Goal: Check status

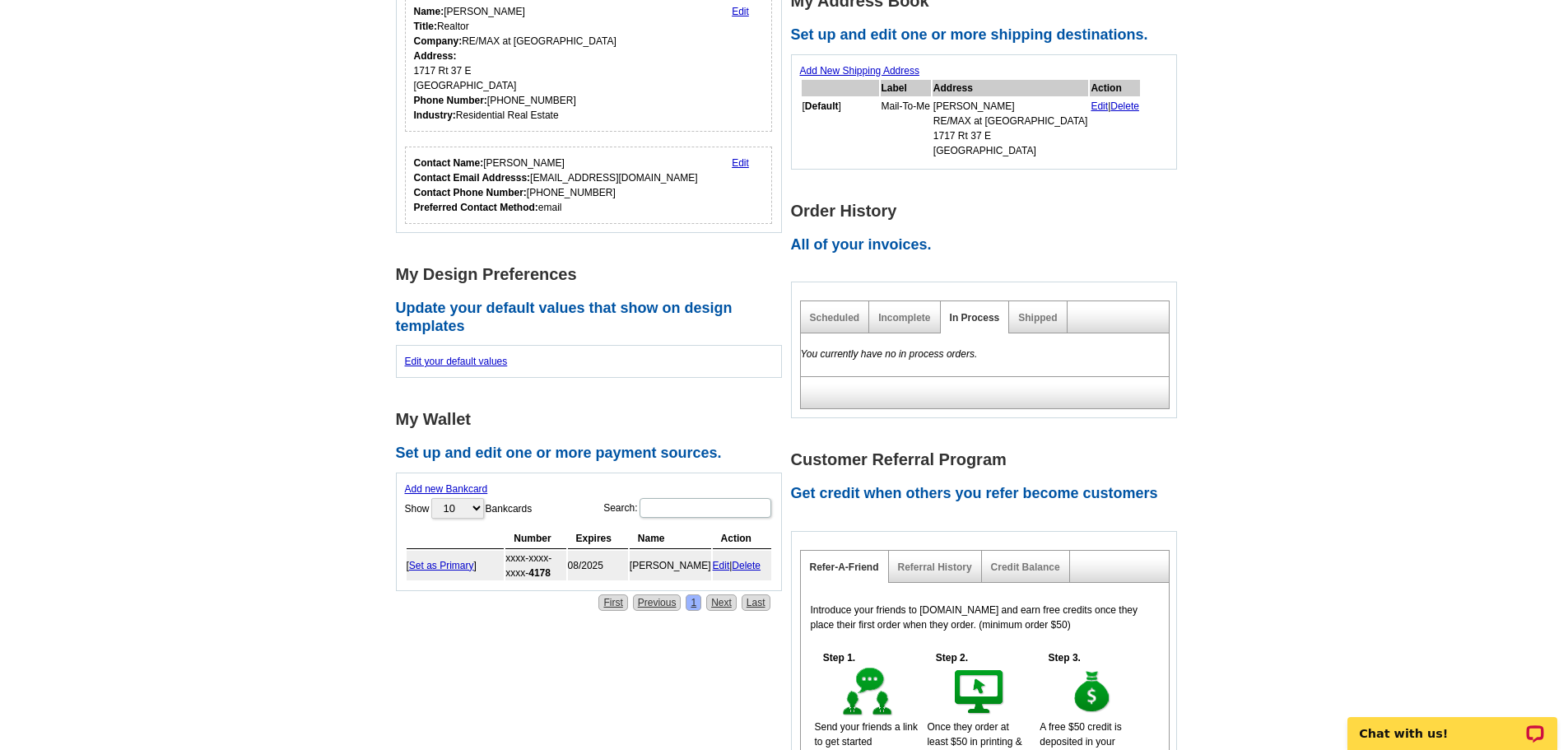
scroll to position [494, 0]
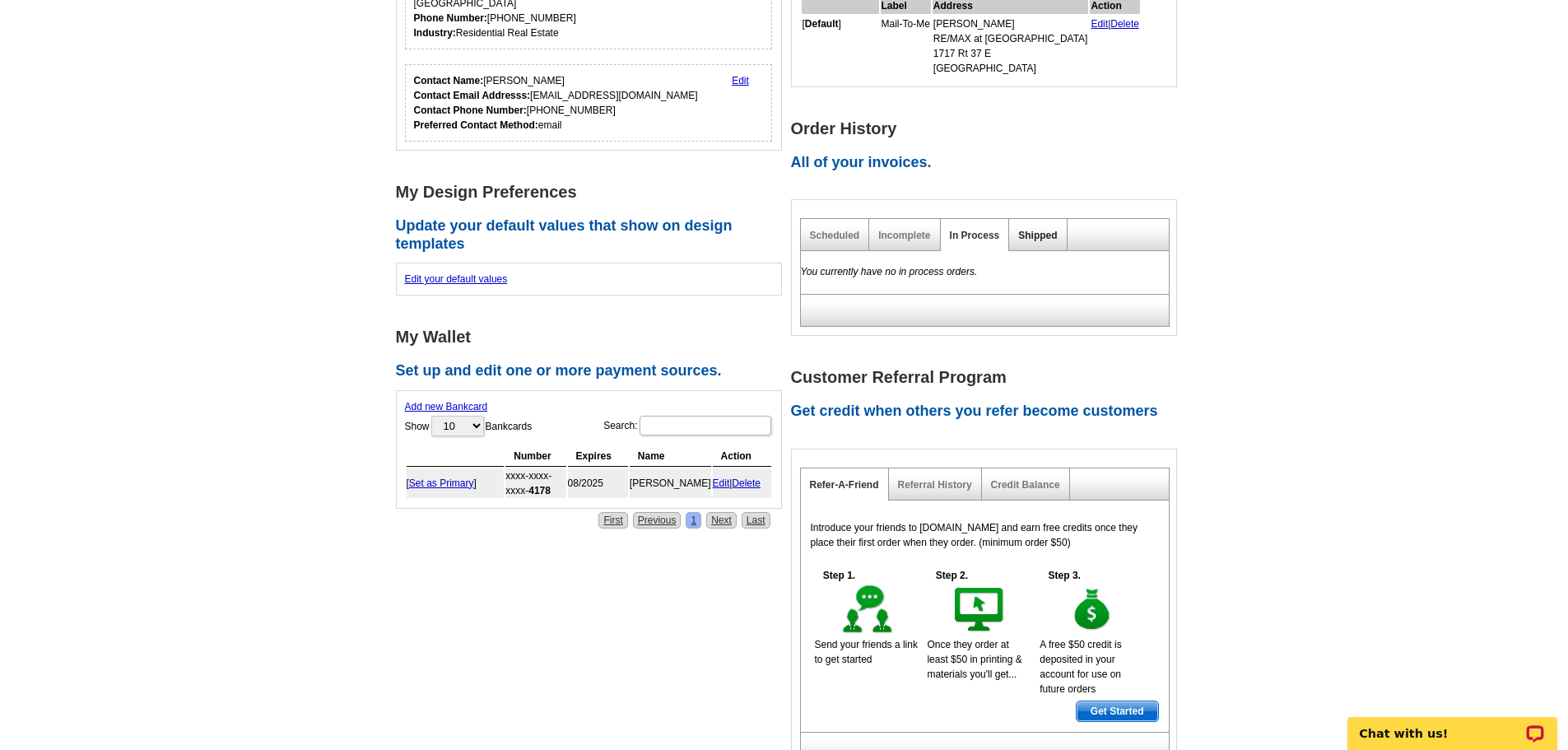
click at [1034, 232] on link "Shipped" at bounding box center [1037, 236] width 38 height 12
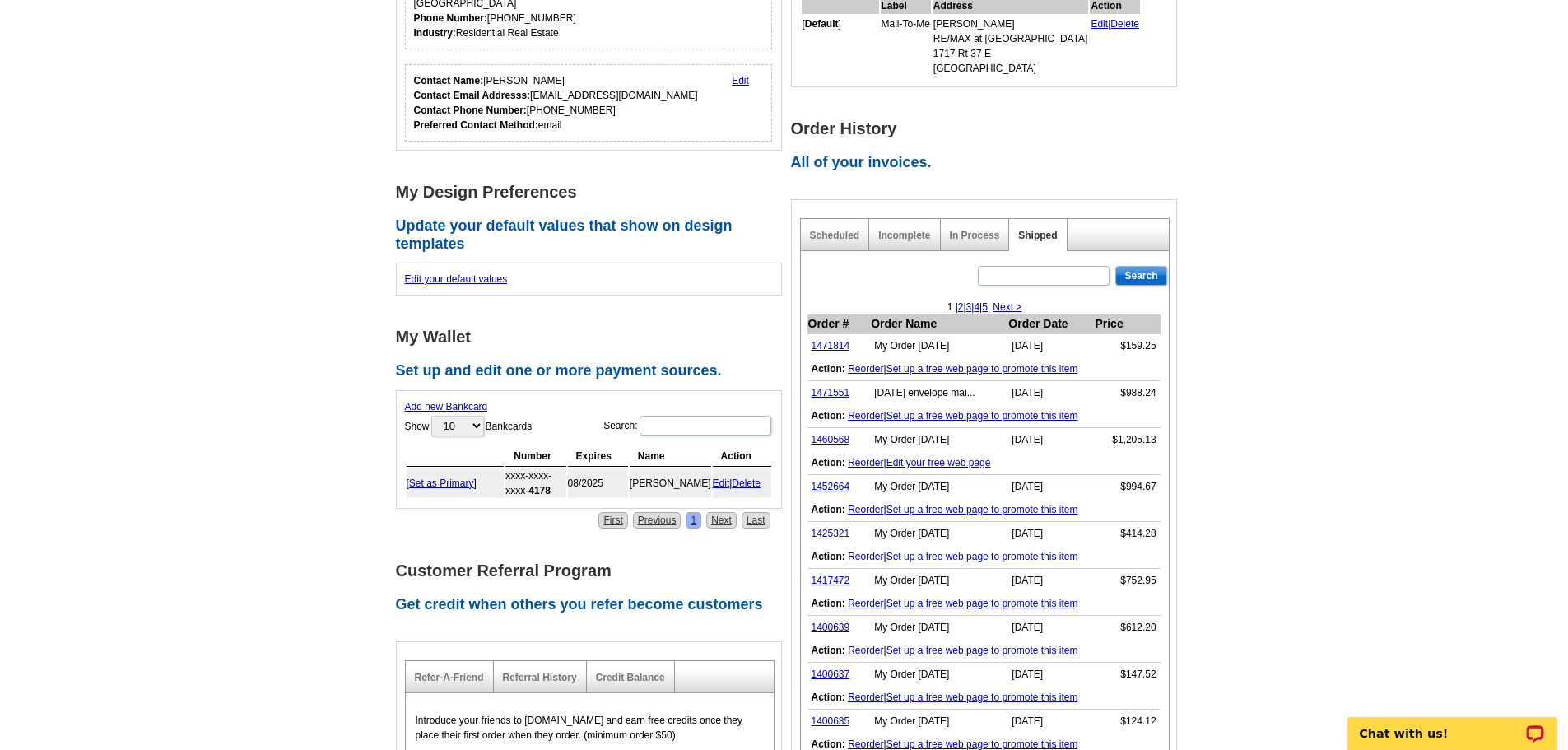
scroll to position [576, 0]
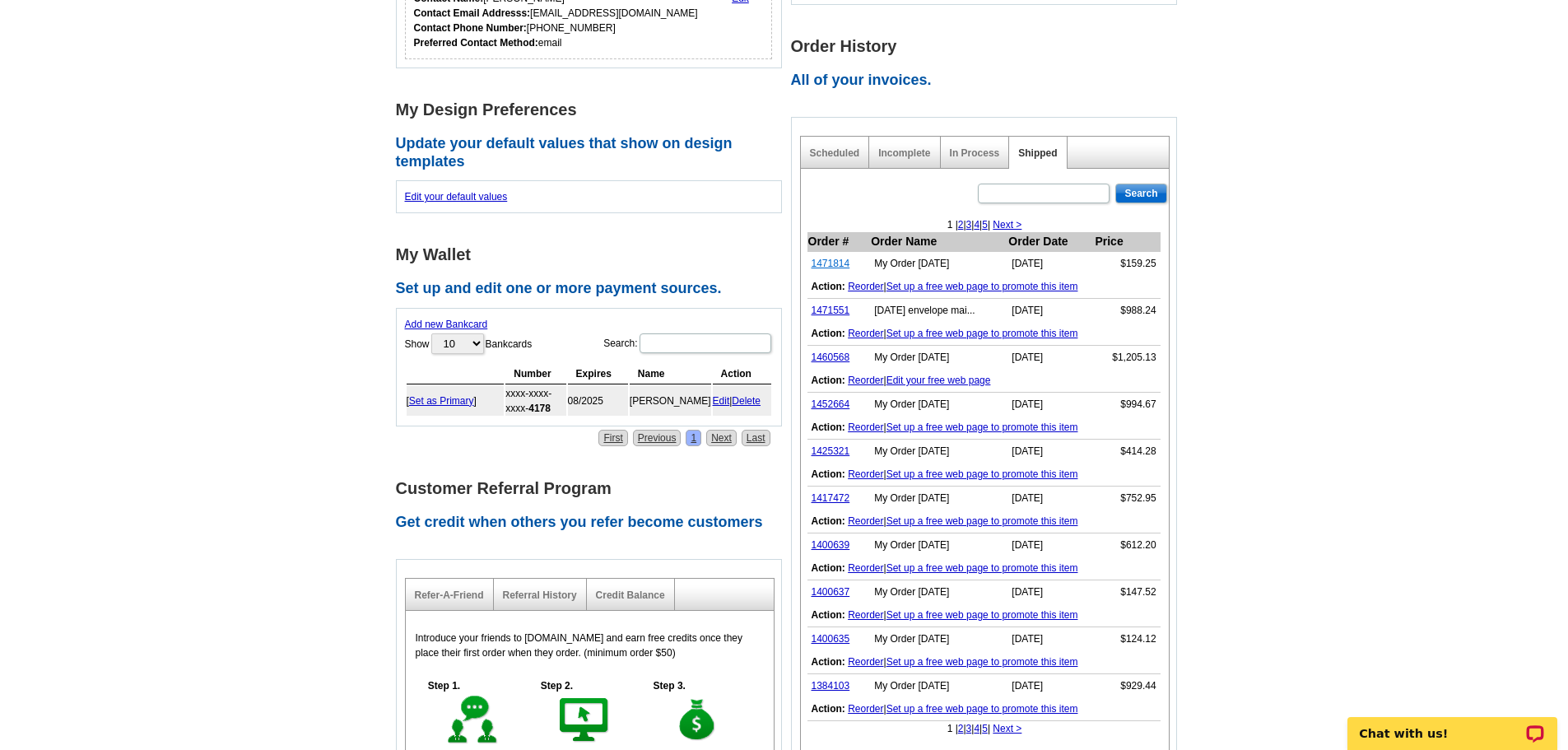
click at [830, 262] on link "1471814" at bounding box center [830, 263] width 38 height 12
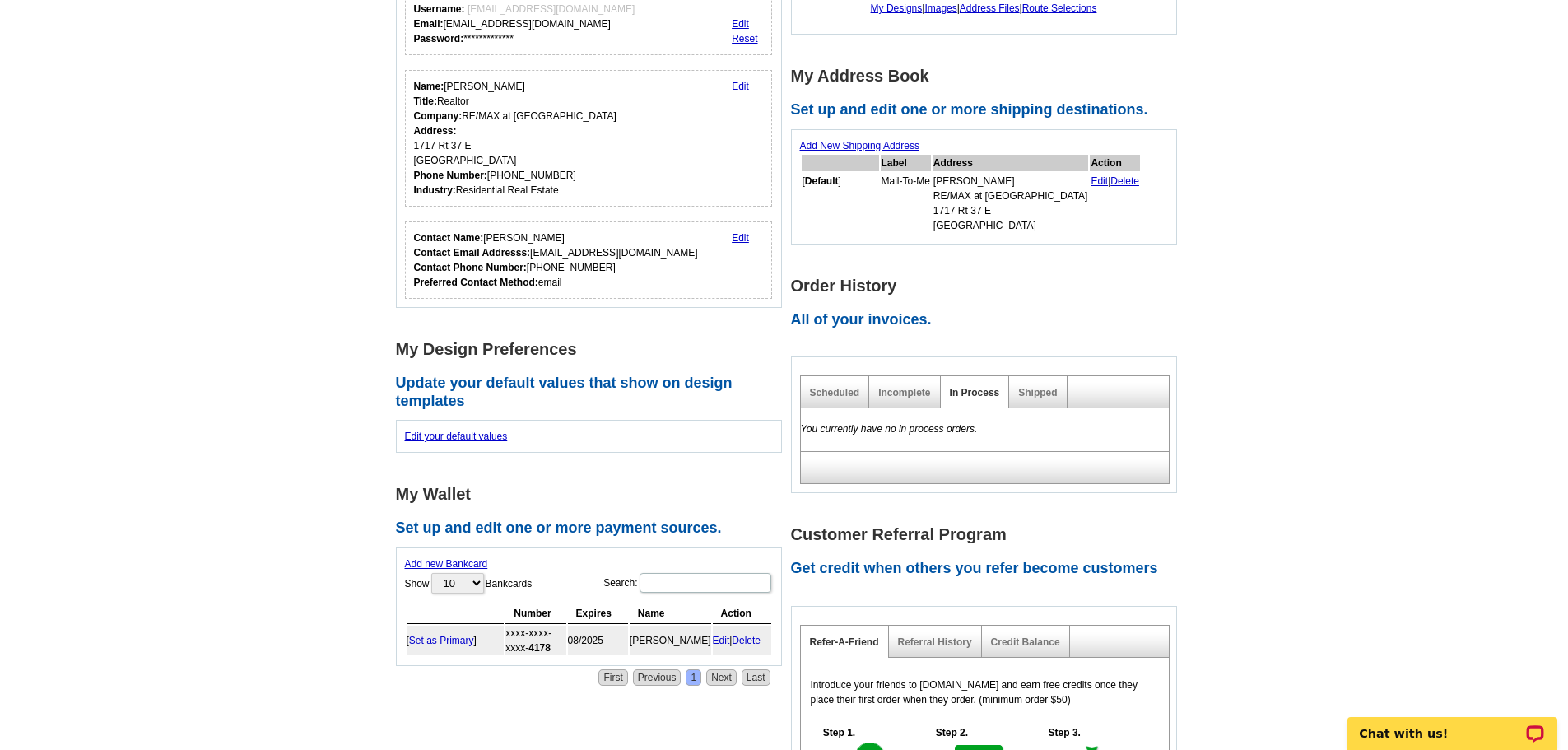
scroll to position [411, 0]
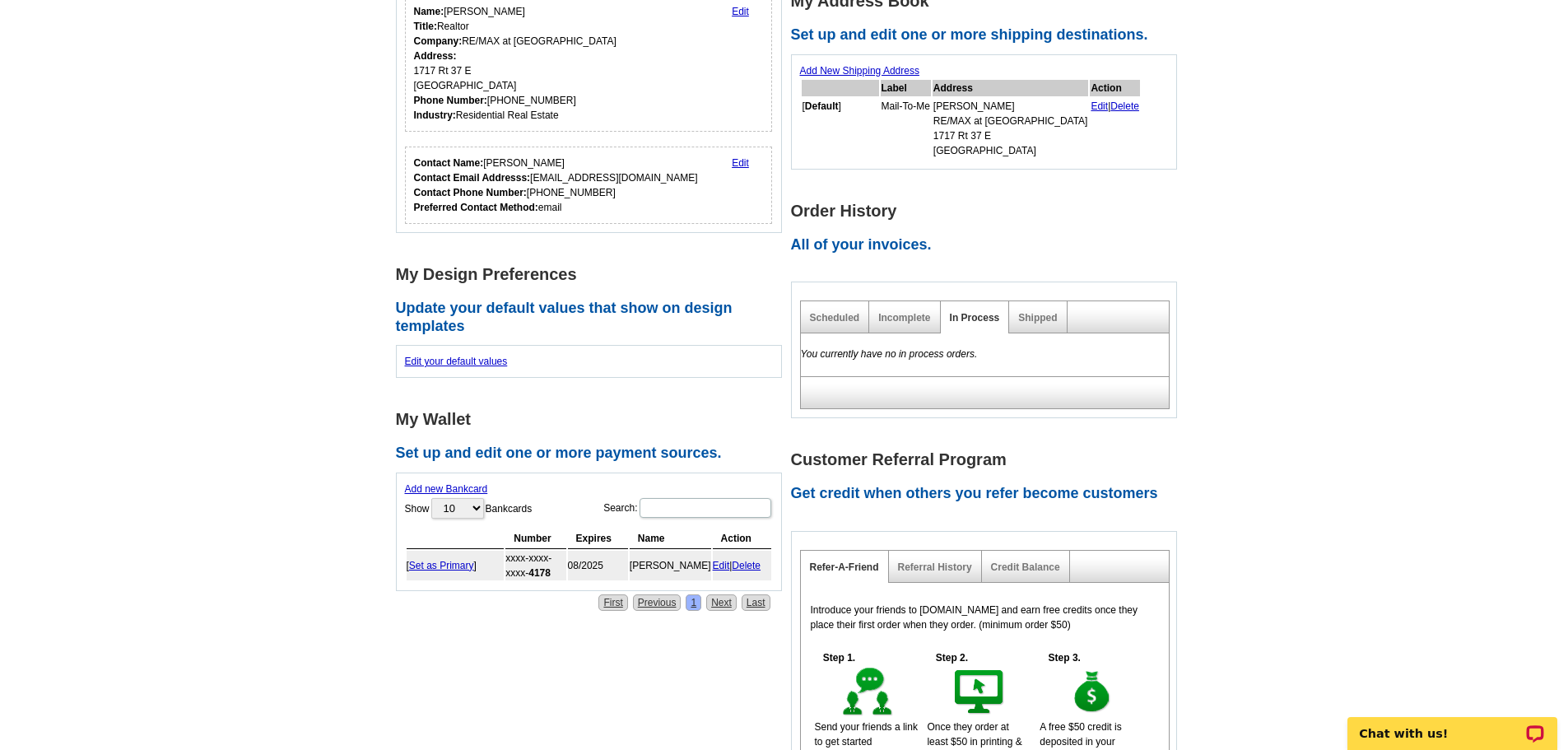
click at [1036, 312] on div "Shipped" at bounding box center [1038, 317] width 58 height 32
click at [1038, 314] on link "Shipped" at bounding box center [1037, 318] width 38 height 12
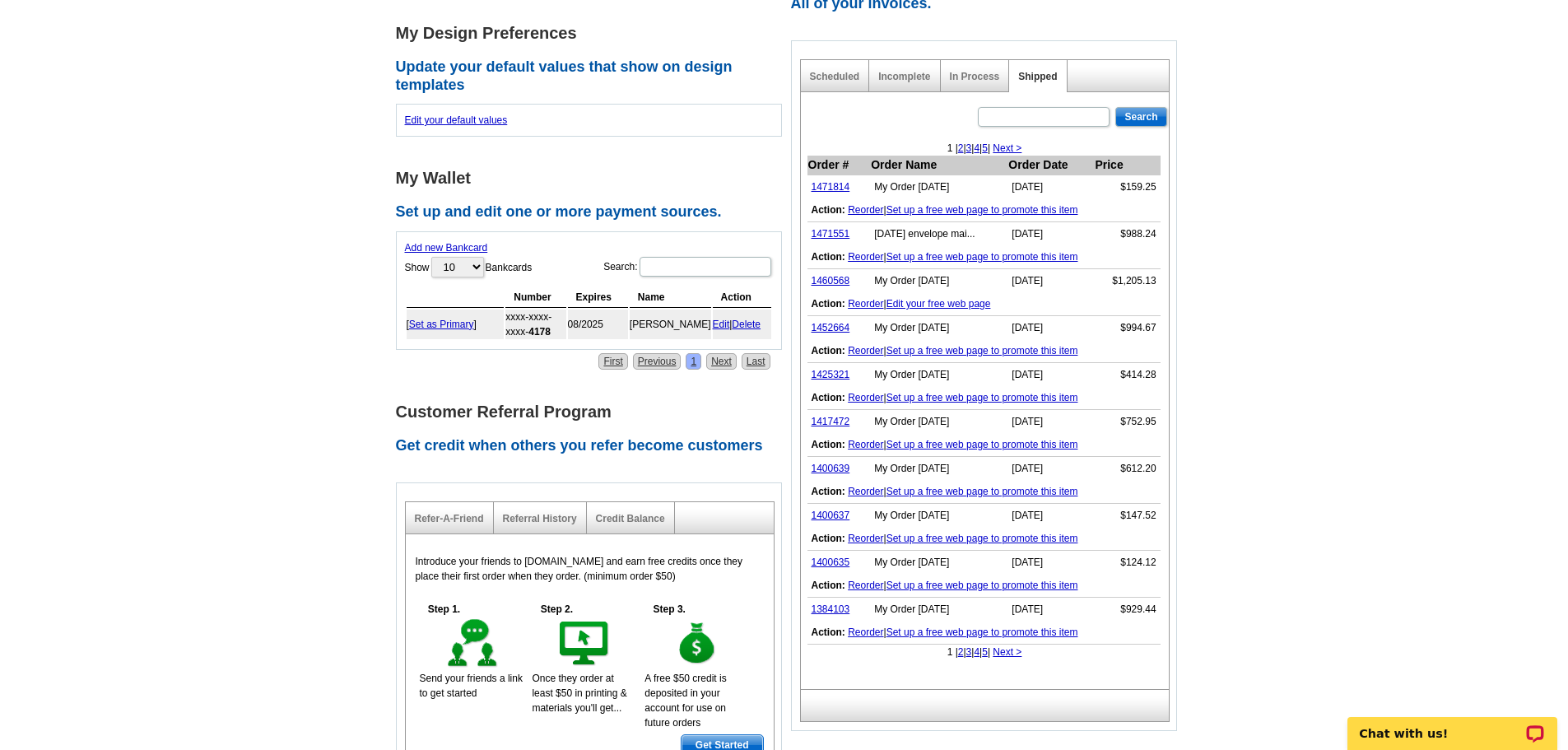
scroll to position [658, 0]
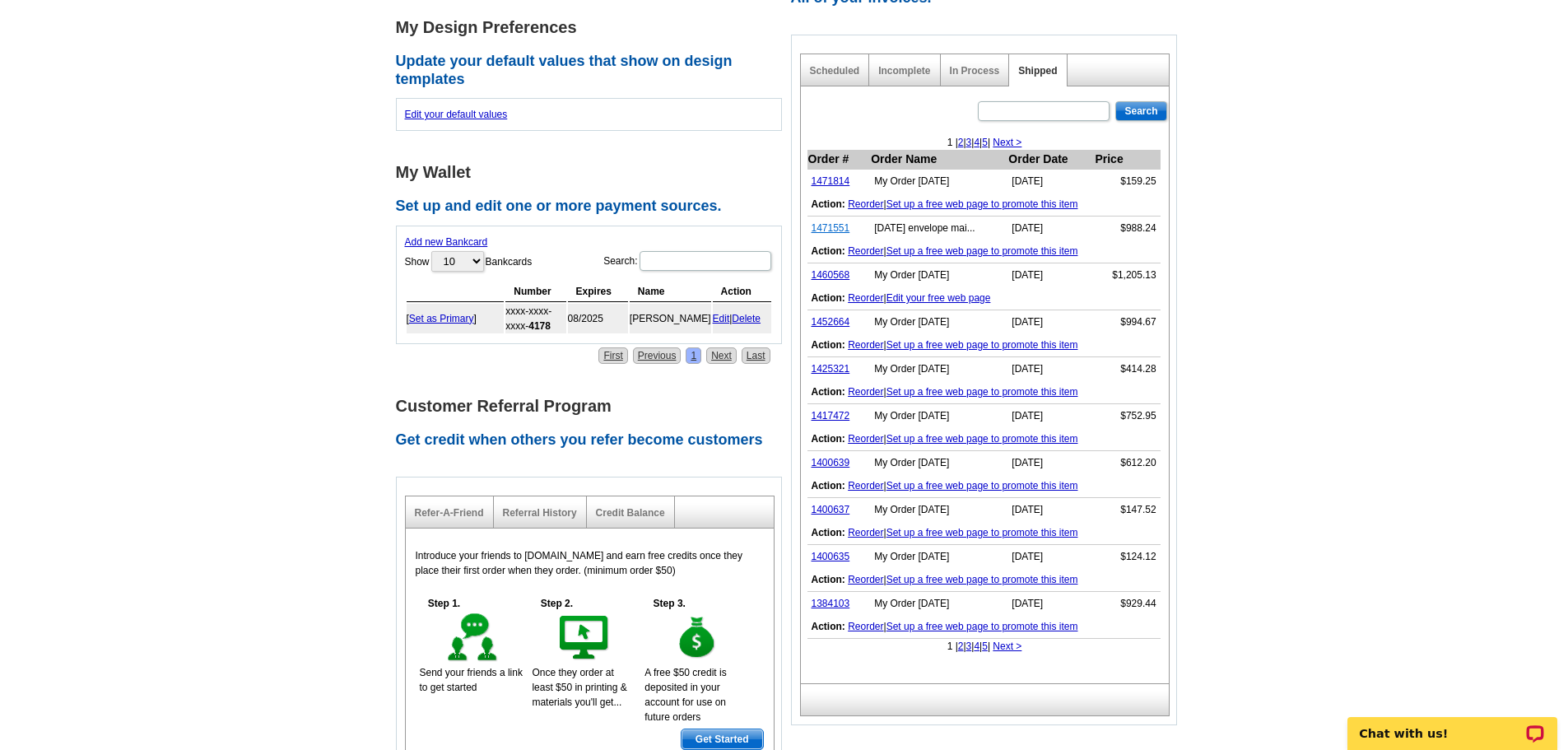
click at [825, 226] on link "1471551" at bounding box center [830, 228] width 38 height 12
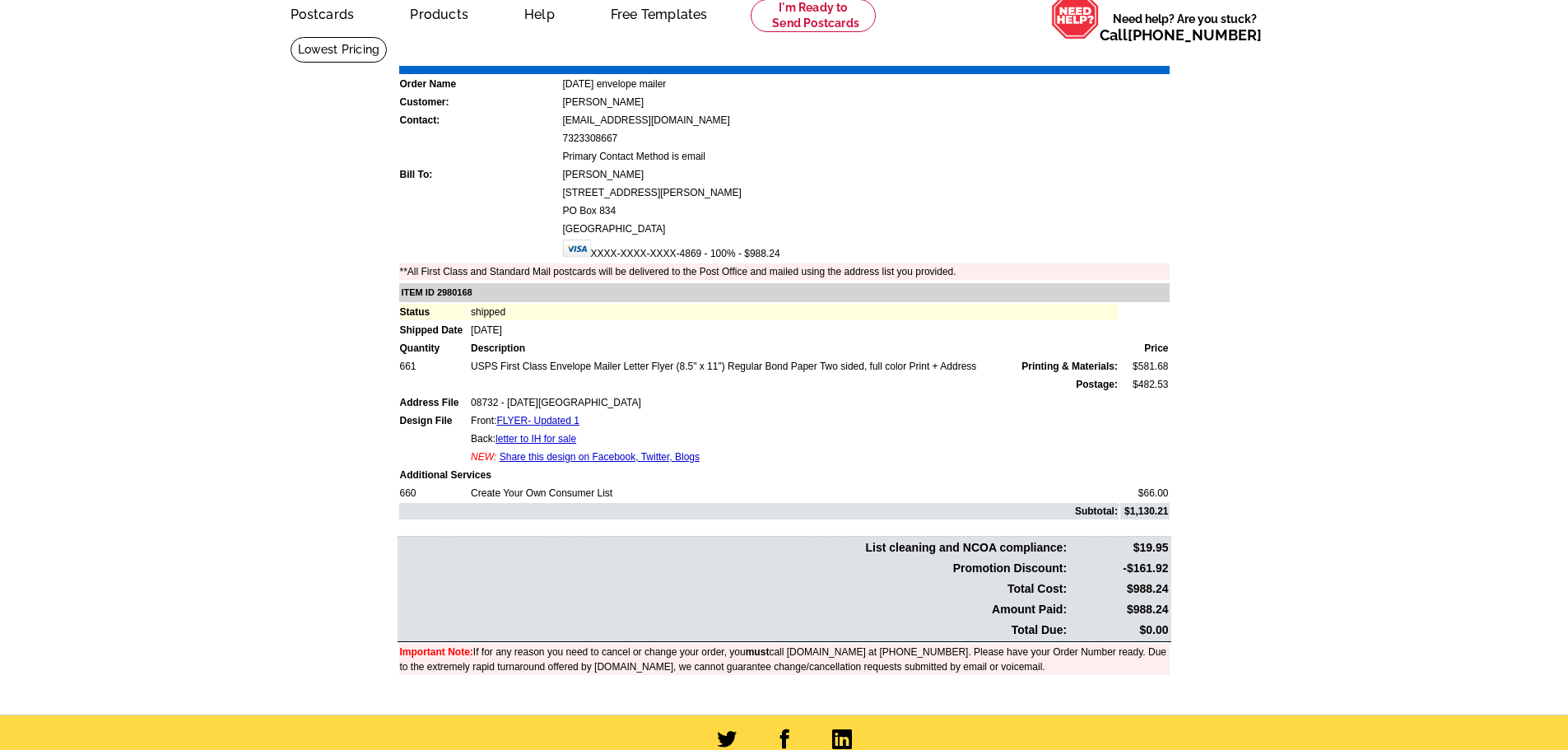
scroll to position [78, 0]
